Goal: Task Accomplishment & Management: Complete application form

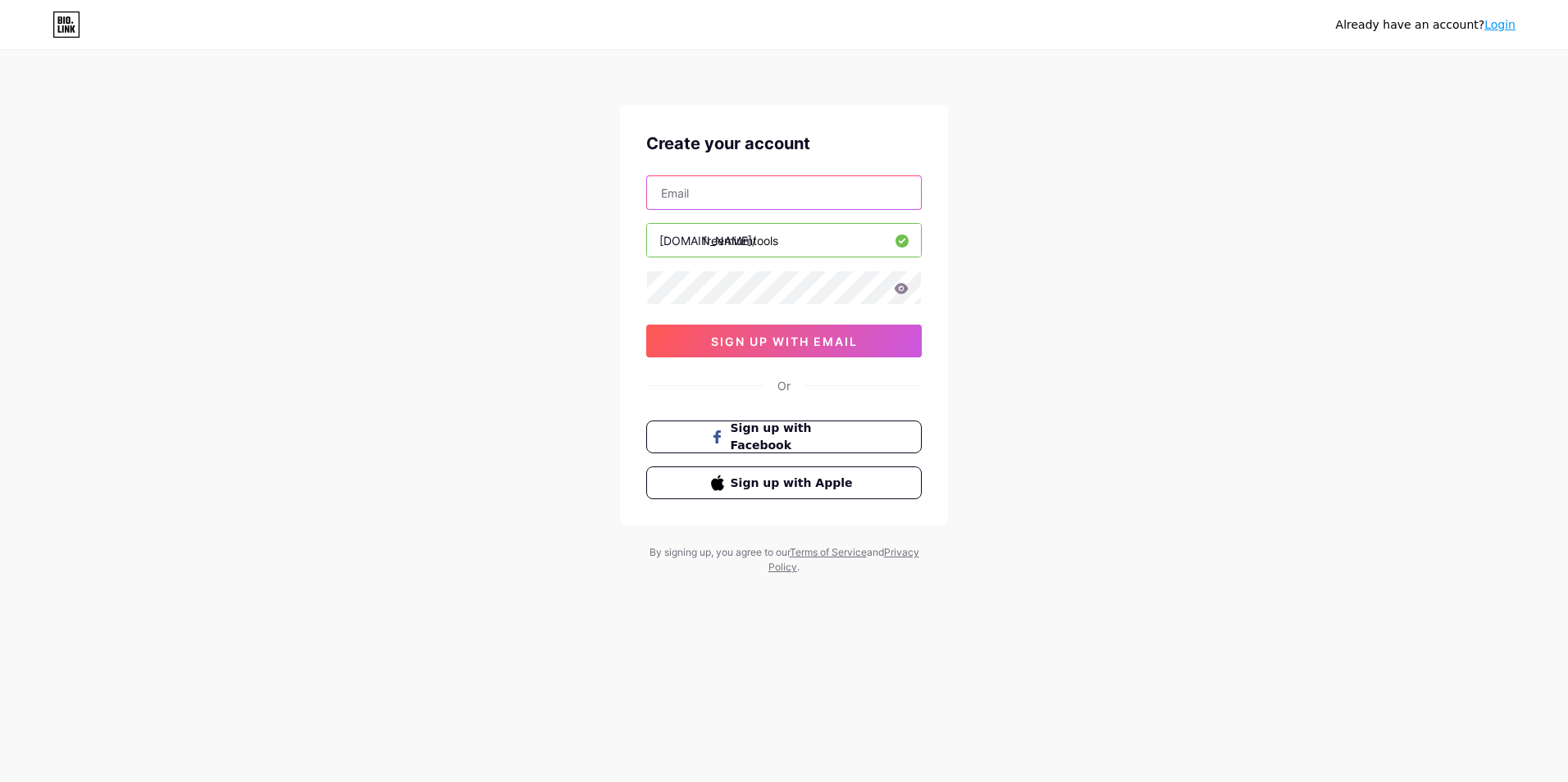
click at [730, 185] on input "text" at bounding box center [783, 193] width 273 height 33
type input "[EMAIL_ADDRESS][DOMAIN_NAME]"
click at [743, 348] on button "sign up with email" at bounding box center [783, 341] width 275 height 33
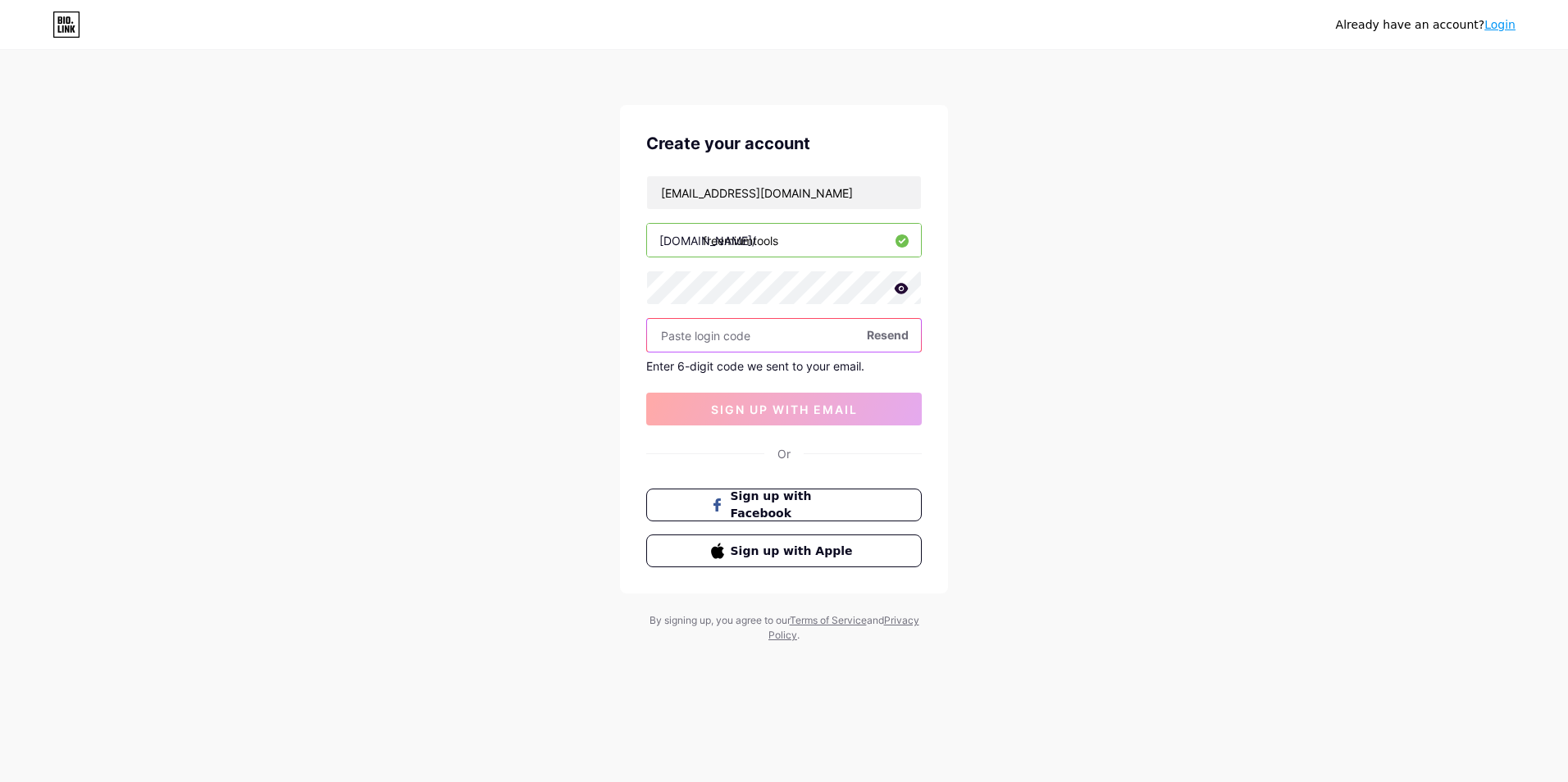
click at [719, 321] on input "text" at bounding box center [783, 335] width 273 height 33
paste input "865109"
type input "865109"
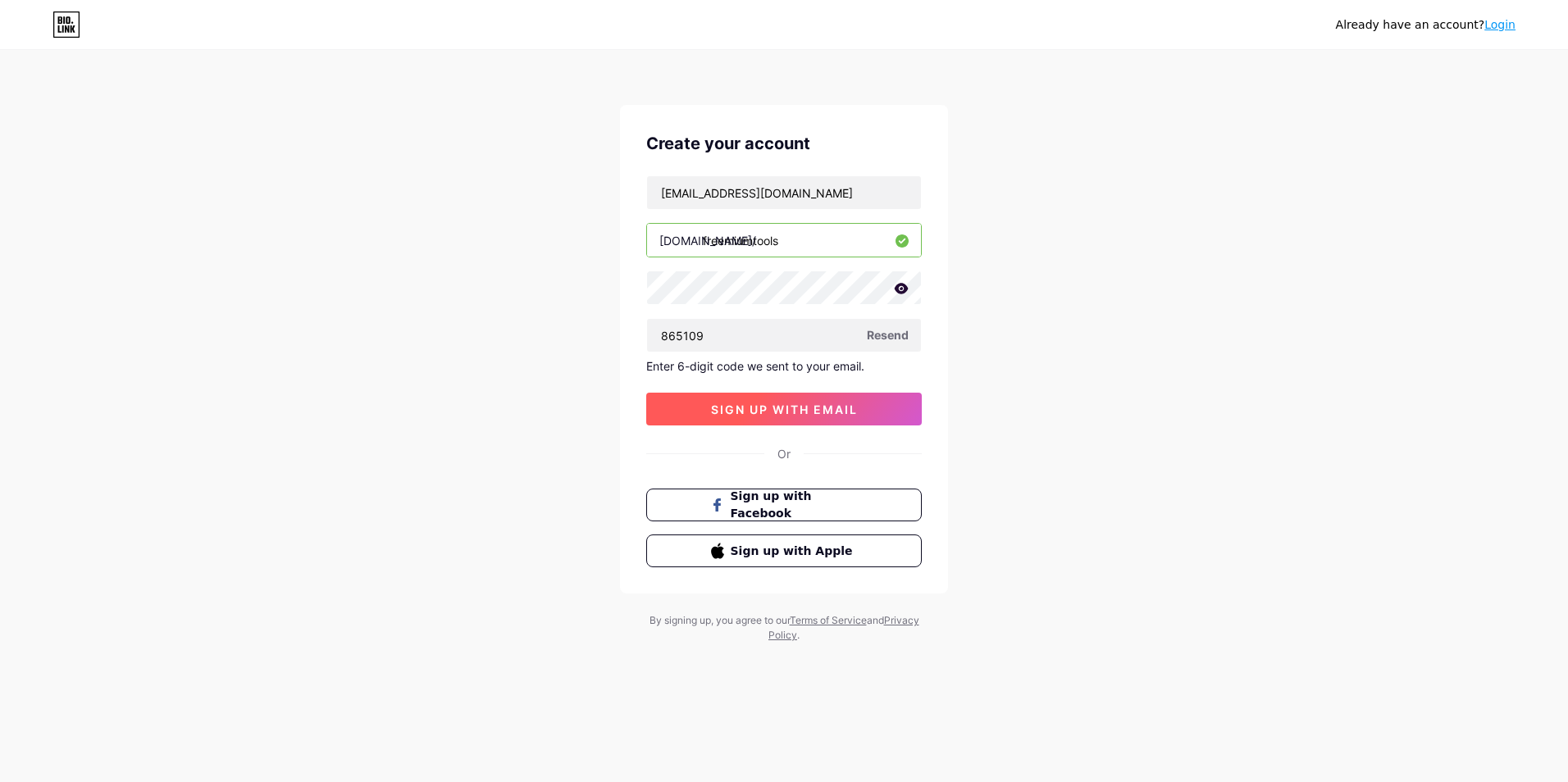
click at [759, 400] on button "sign up with email" at bounding box center [783, 409] width 275 height 33
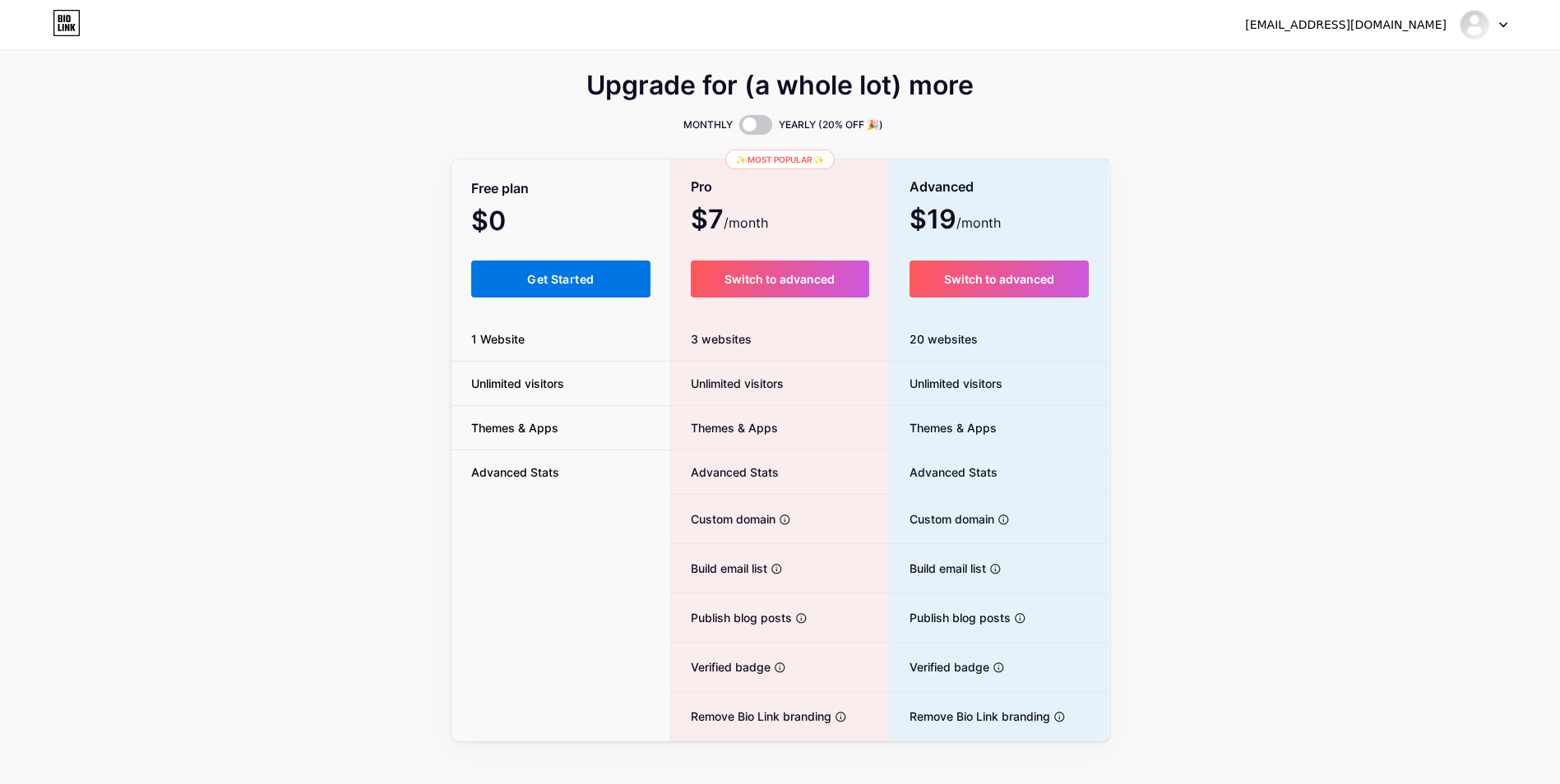
click at [569, 282] on span "Get Started" at bounding box center [560, 279] width 66 height 14
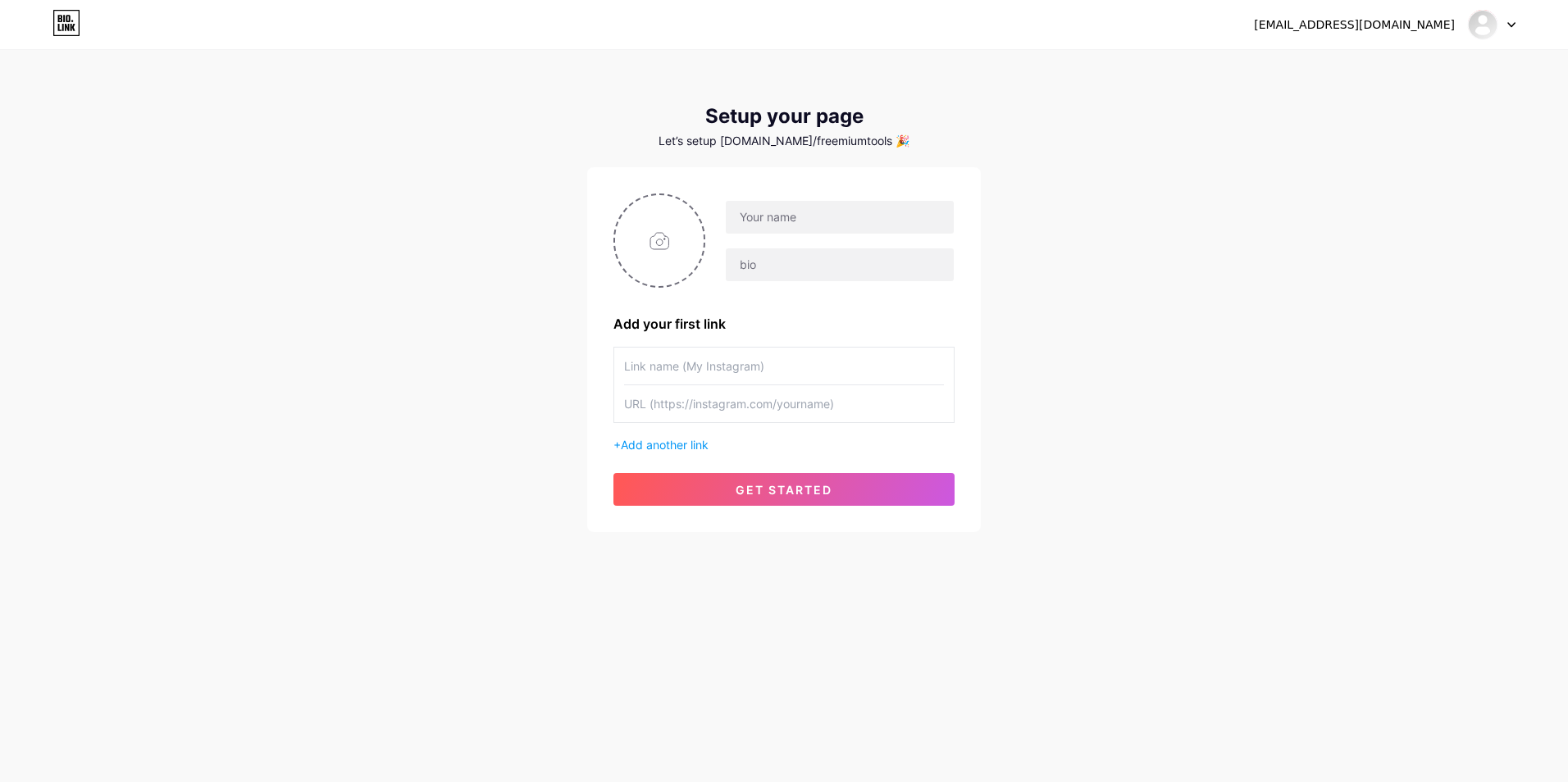
click at [748, 369] on input "text" at bounding box center [783, 366] width 320 height 36
click at [672, 453] on div "+ Add another link" at bounding box center [784, 445] width 342 height 17
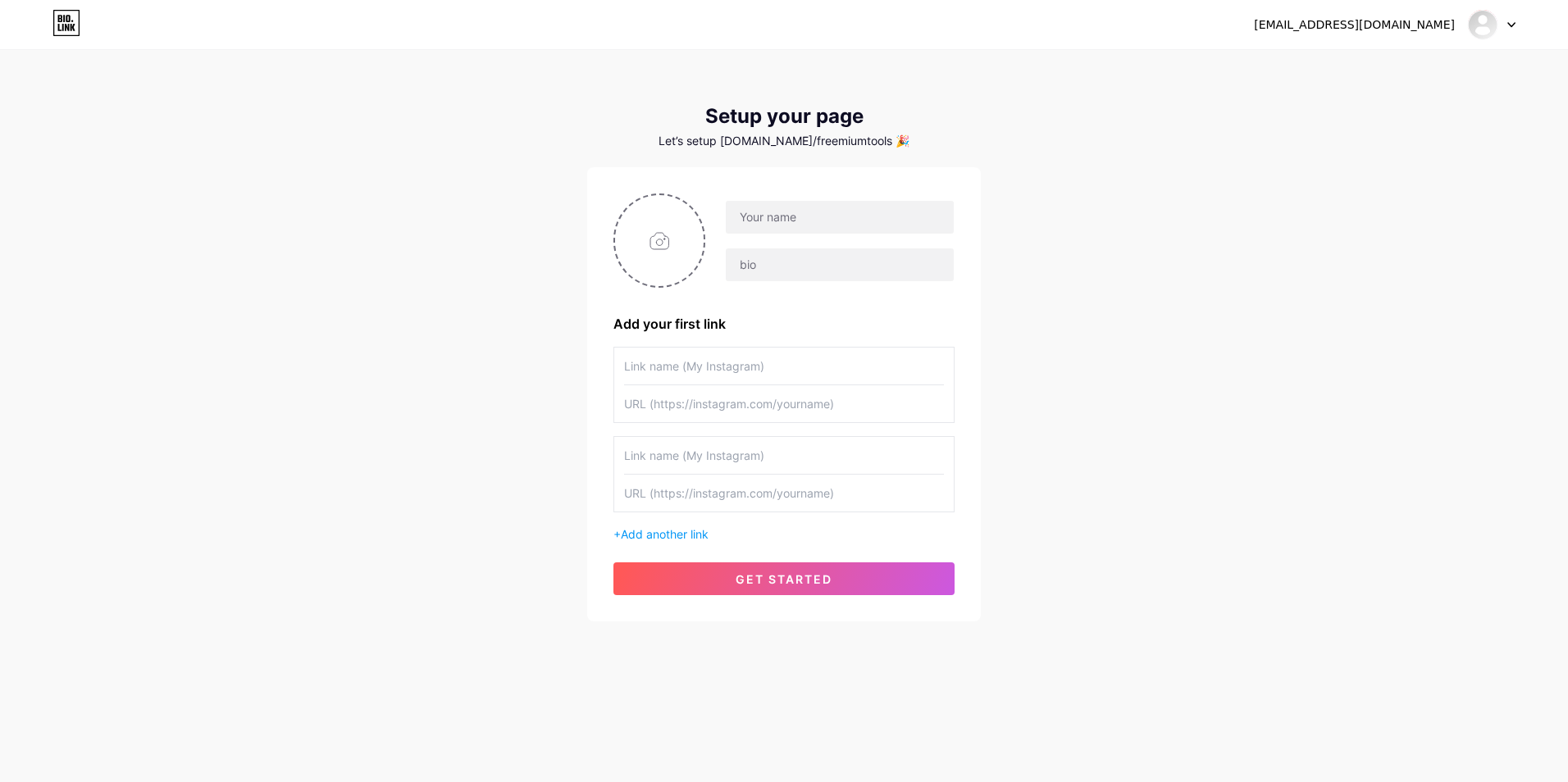
click at [669, 527] on div "+ Add another link" at bounding box center [784, 534] width 342 height 17
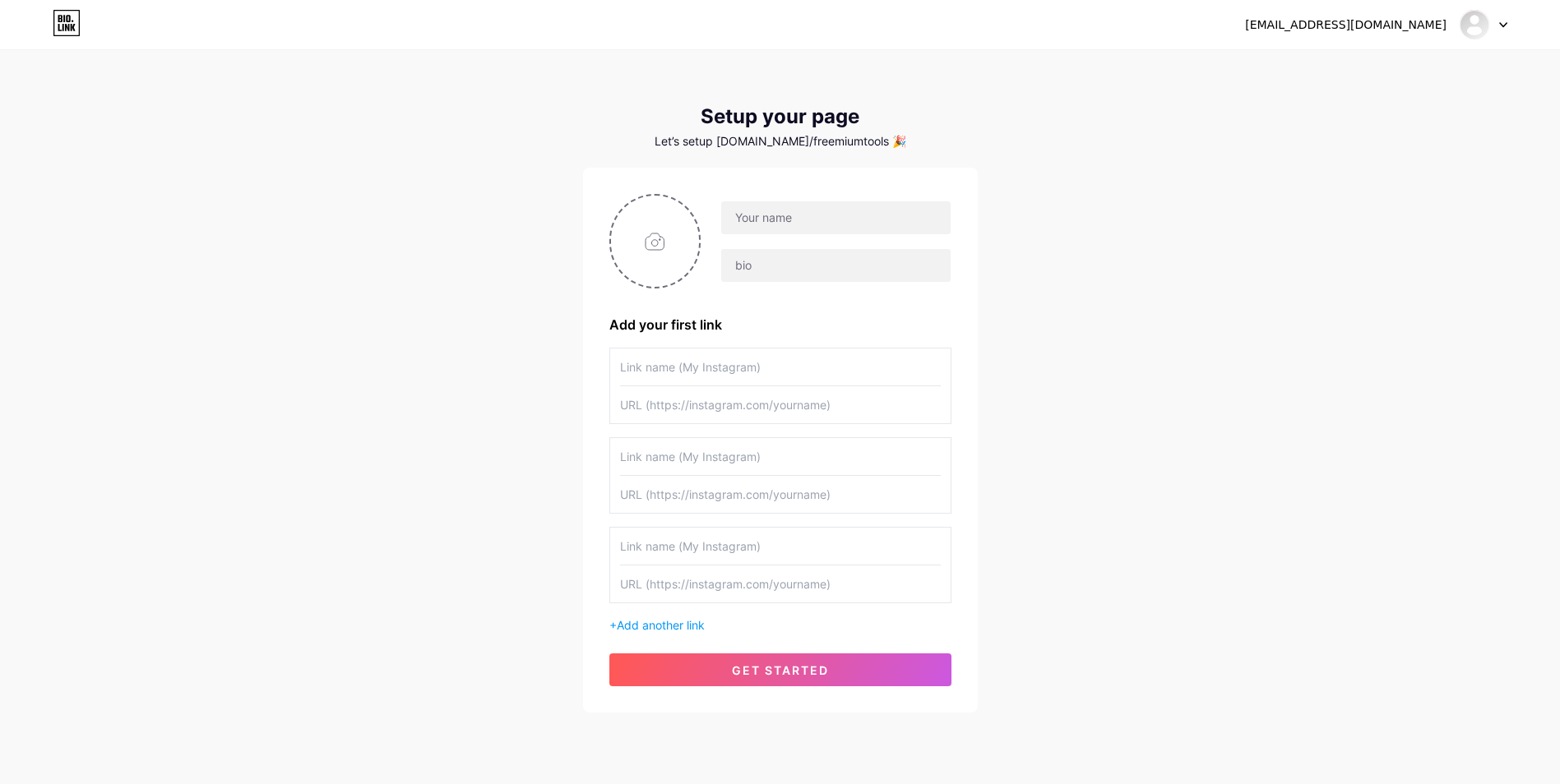
click at [1486, 10] on div at bounding box center [1484, 24] width 48 height 30
click at [1365, 71] on link "Dashboard" at bounding box center [1405, 67] width 204 height 44
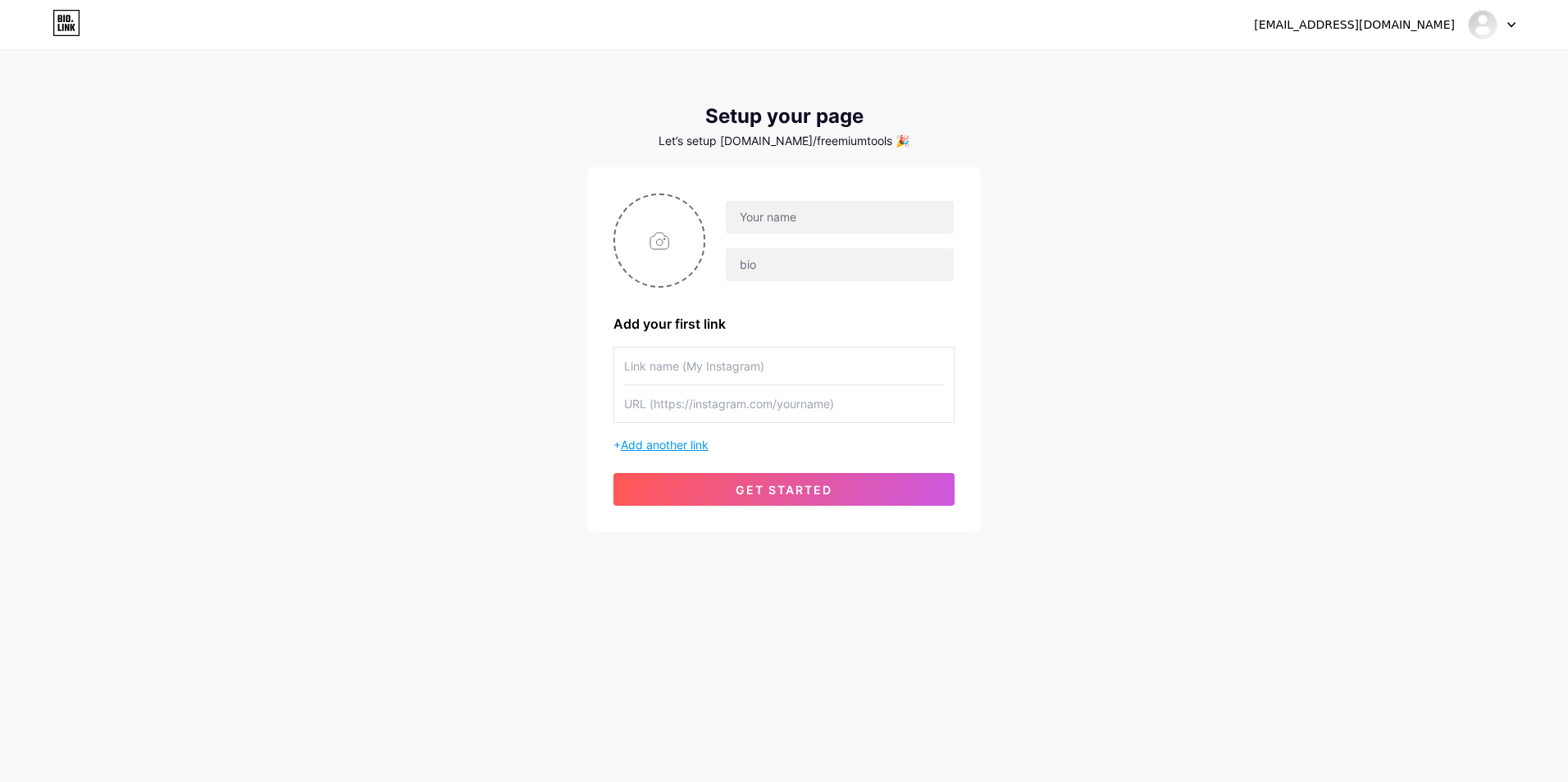
click at [699, 445] on span "Add another link" at bounding box center [664, 444] width 87 height 14
